Goal: Task Accomplishment & Management: Complete application form

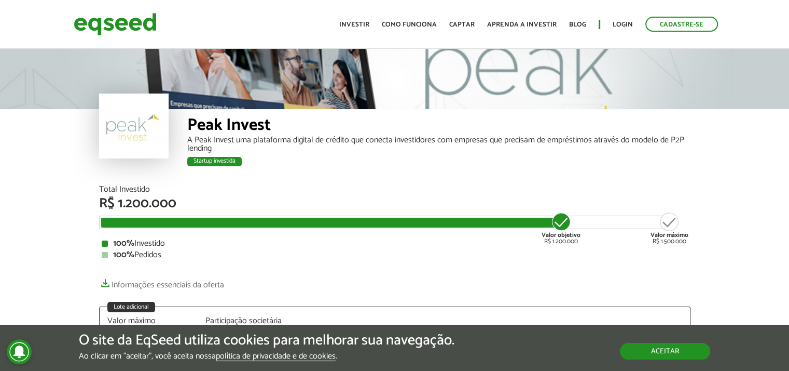
click at [677, 357] on button "Aceitar" at bounding box center [665, 350] width 90 height 17
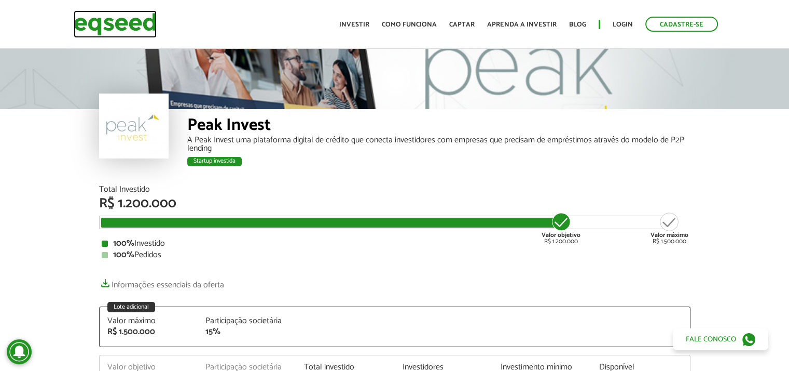
click at [130, 31] on img at bounding box center [115, 24] width 83 height 28
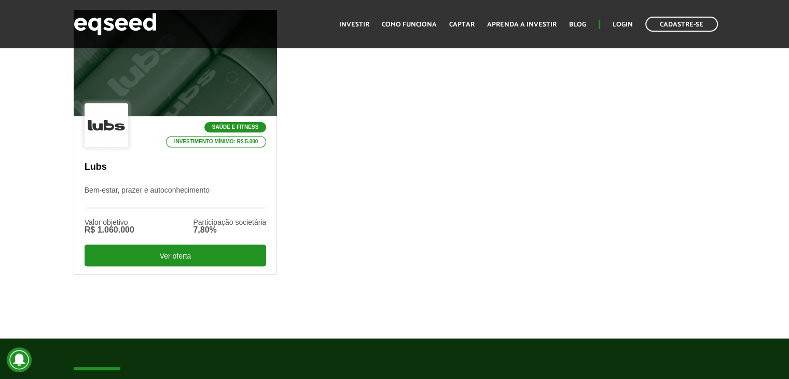
scroll to position [156, 0]
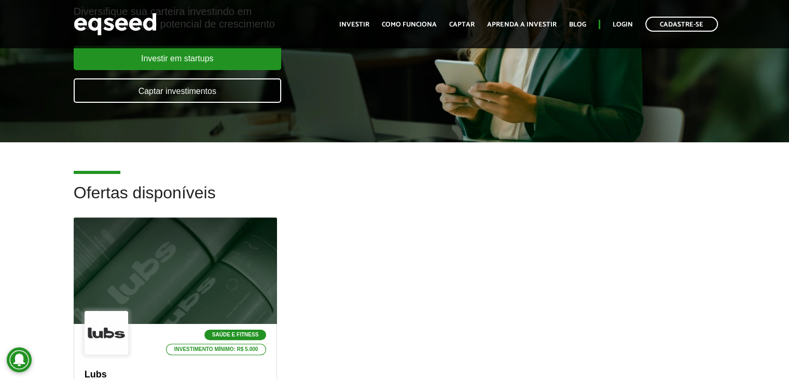
click at [444, 24] on ul "Início Investir Como funciona Captar Aprenda a investir Blog Login Cadastre-se" at bounding box center [528, 24] width 389 height 15
click at [462, 25] on link "Captar" at bounding box center [461, 24] width 25 height 7
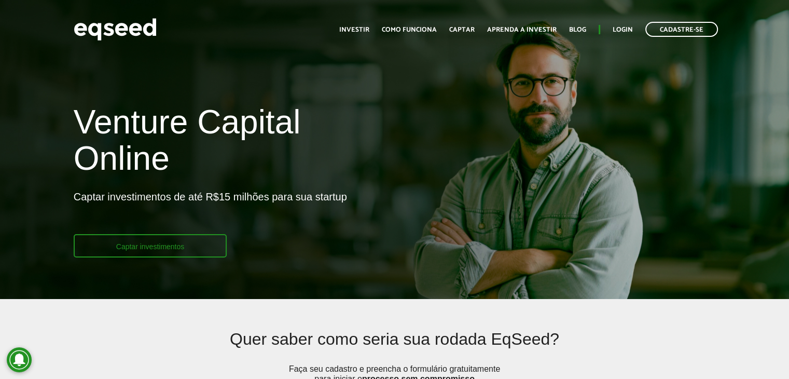
click at [141, 251] on link "Captar investimentos" at bounding box center [151, 245] width 154 height 23
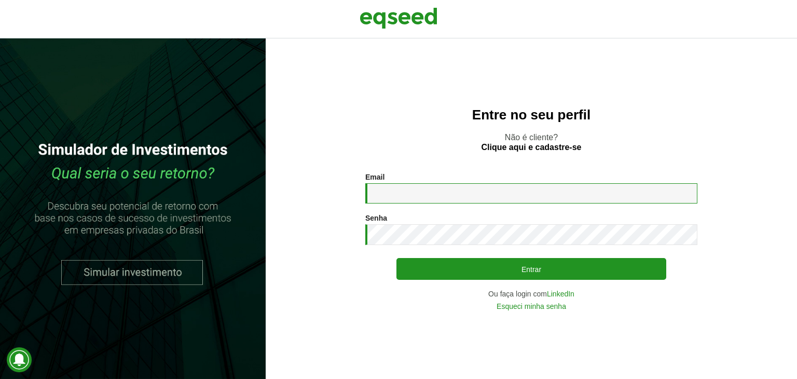
click at [442, 195] on input "Email *" at bounding box center [531, 193] width 332 height 20
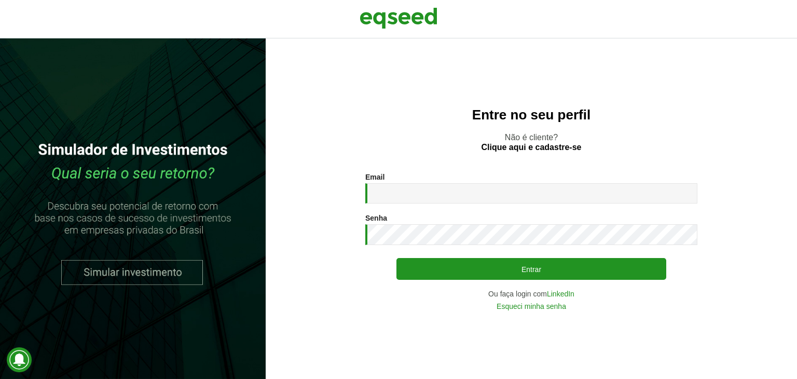
click at [357, 88] on div "Entre no seu perfil Não é cliente? Clique aqui e cadastre-se Email * Digite seu…" at bounding box center [531, 208] width 531 height 340
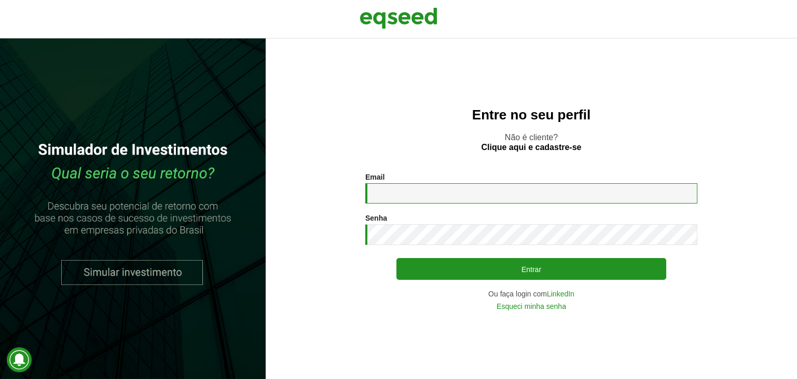
click at [422, 203] on input "Email *" at bounding box center [531, 193] width 332 height 20
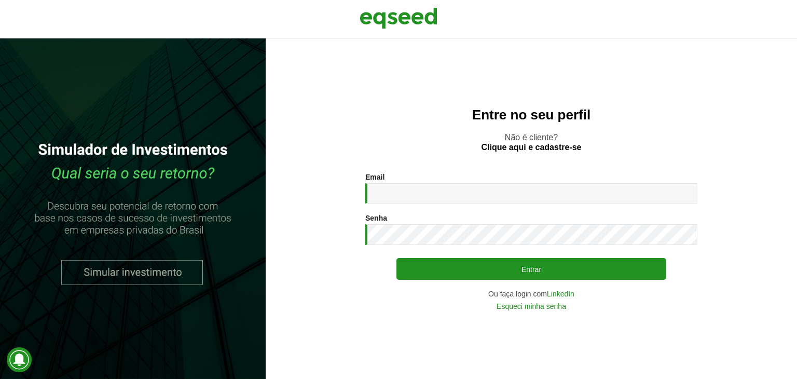
click at [303, 297] on section "Email * Digite seu endereço de e-mail. Senha * Digite a senha que será usada em…" at bounding box center [531, 241] width 490 height 137
click at [559, 309] on link "Esqueci minha senha" at bounding box center [532, 306] width 70 height 7
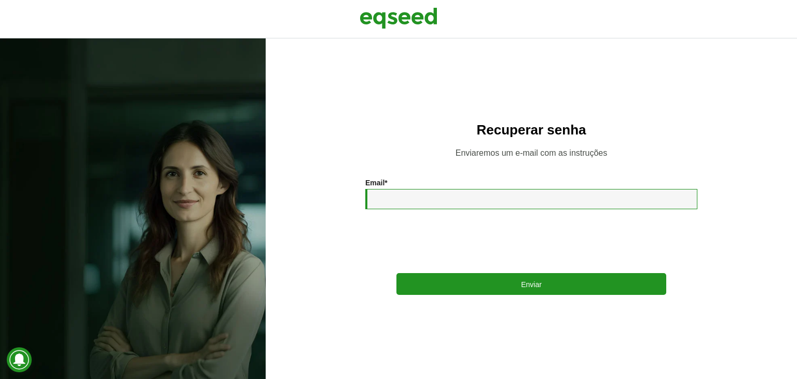
click at [405, 208] on input "Email *" at bounding box center [531, 199] width 332 height 20
type input "**********"
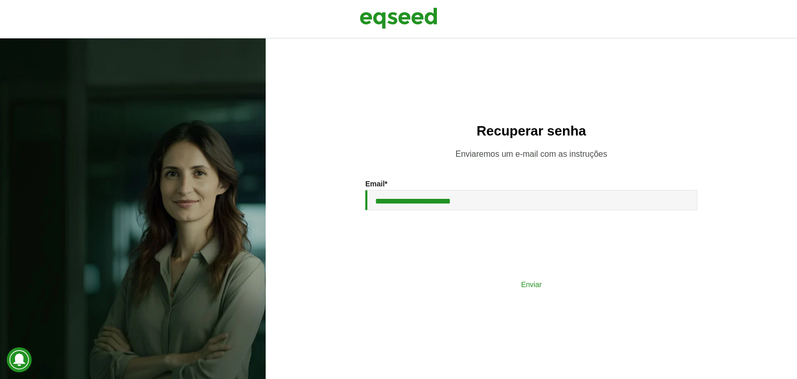
click at [500, 286] on button "Enviar" at bounding box center [531, 284] width 270 height 20
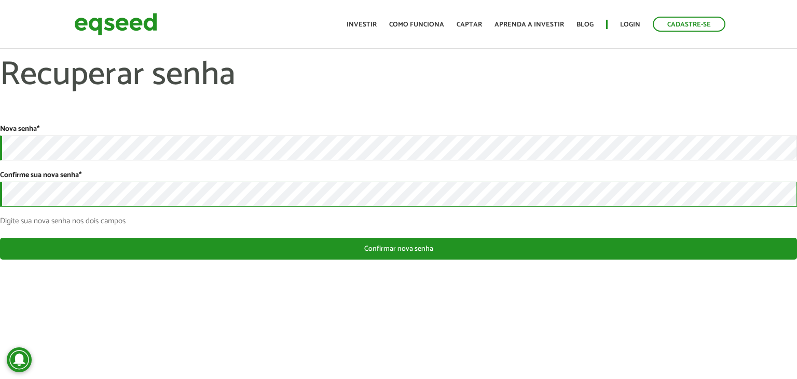
click at [0, 238] on button "Confirmar nova senha" at bounding box center [398, 249] width 797 height 22
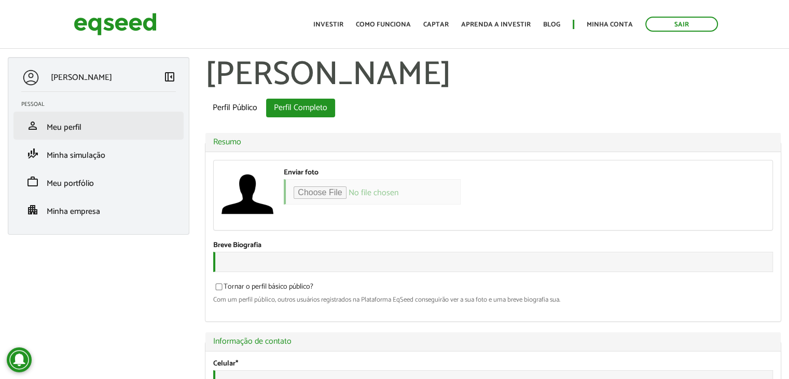
type input "**********"
click at [104, 121] on link "person Meu perfil" at bounding box center [98, 125] width 155 height 12
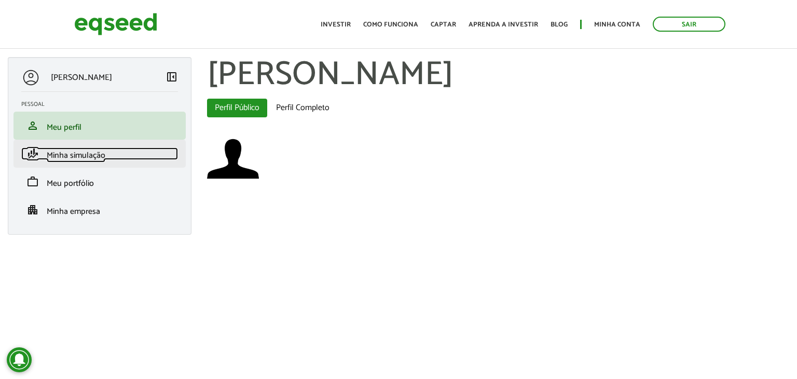
click at [99, 157] on span "Minha simulação" at bounding box center [76, 155] width 59 height 14
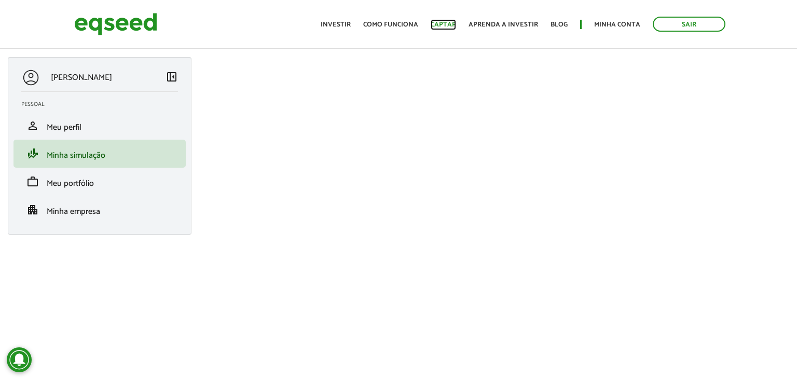
click at [448, 28] on link "Captar" at bounding box center [443, 24] width 25 height 7
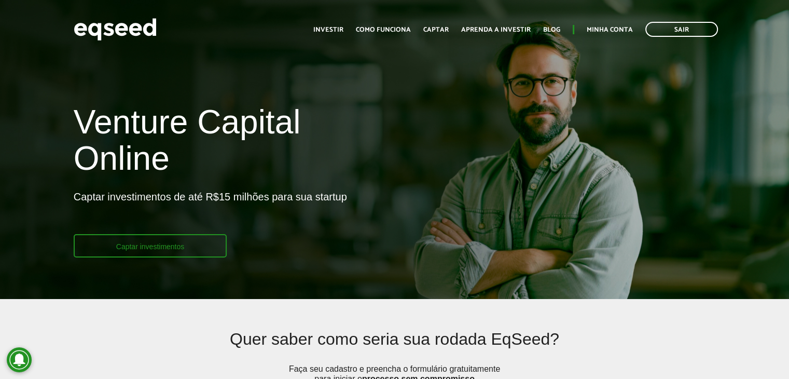
click at [171, 248] on link "Captar investimentos" at bounding box center [151, 245] width 154 height 23
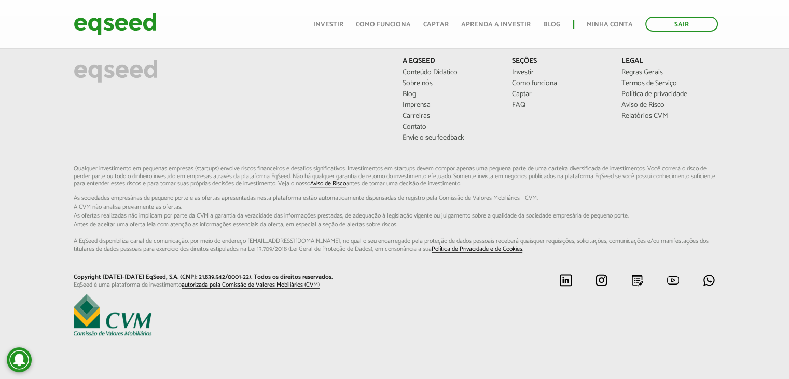
scroll to position [797, 0]
